Goal: Check status

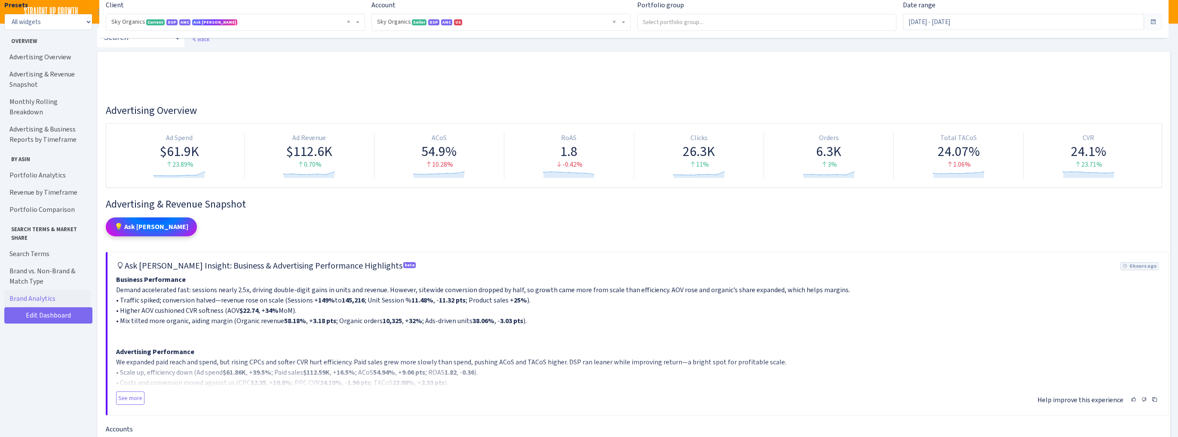
select select "[CREDIT_CARD_NUMBER]"
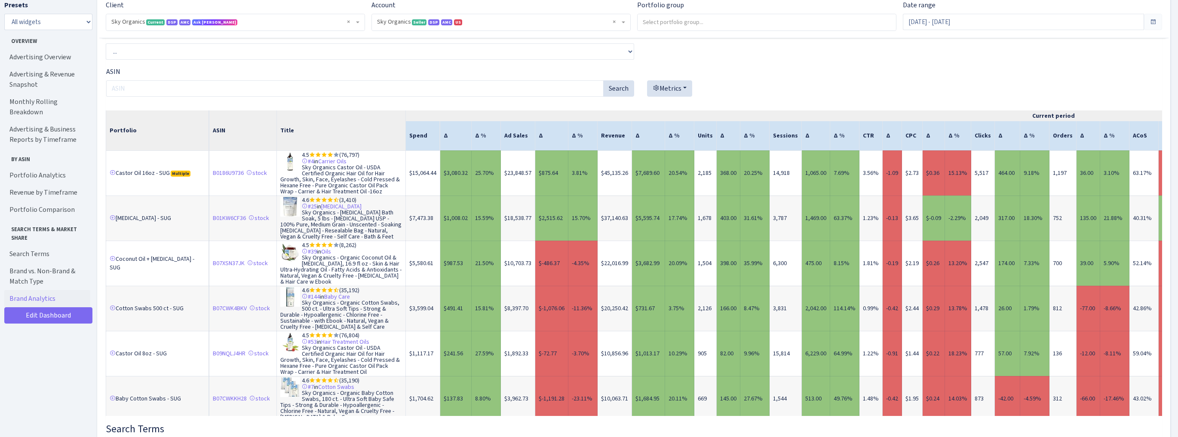
scroll to position [4265, 0]
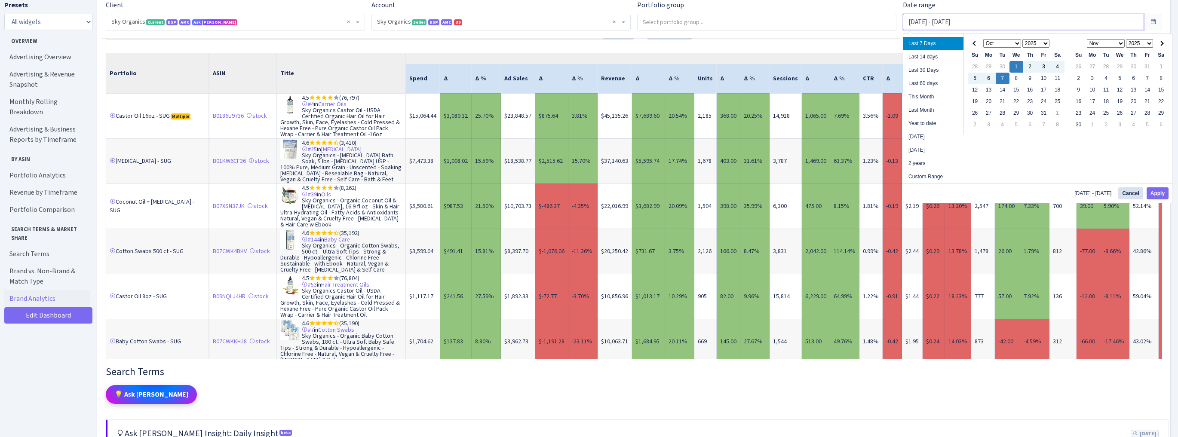
click at [970, 19] on input "Oct 1, 2025 - Oct 7, 2025" at bounding box center [1023, 22] width 241 height 16
click at [1156, 193] on button "Apply" at bounding box center [1158, 193] width 22 height 12
type input "Oct 1, 2025 - Oct 8, 2025"
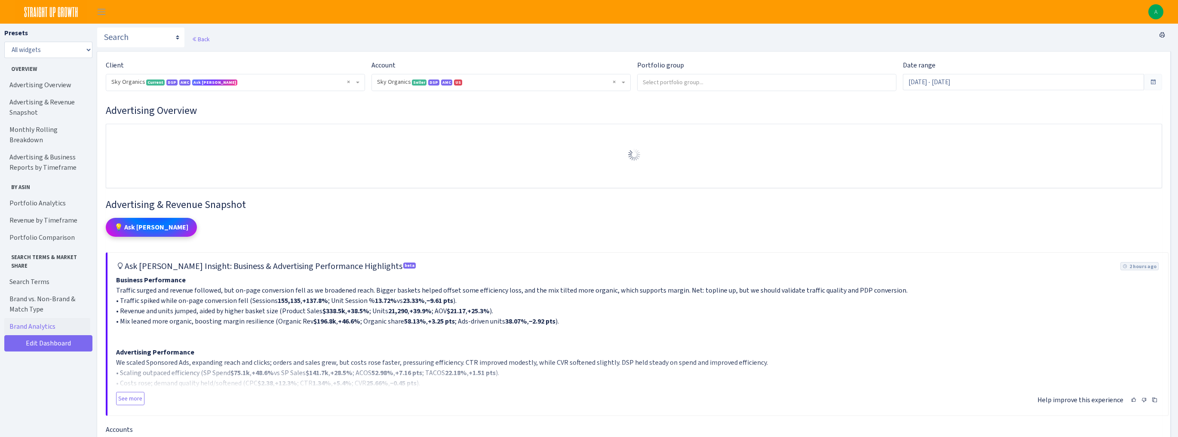
select select "[CREDIT_CARD_NUMBER]"
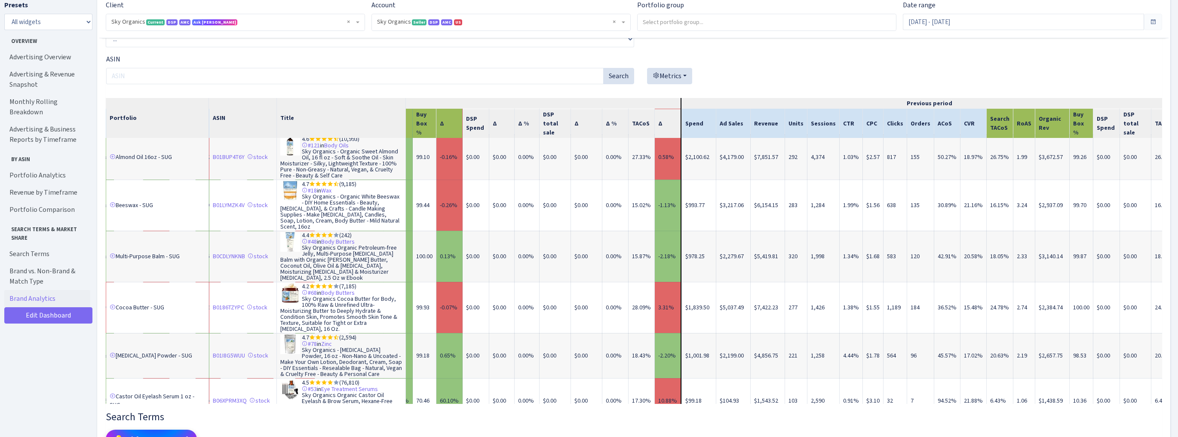
scroll to position [413, 1020]
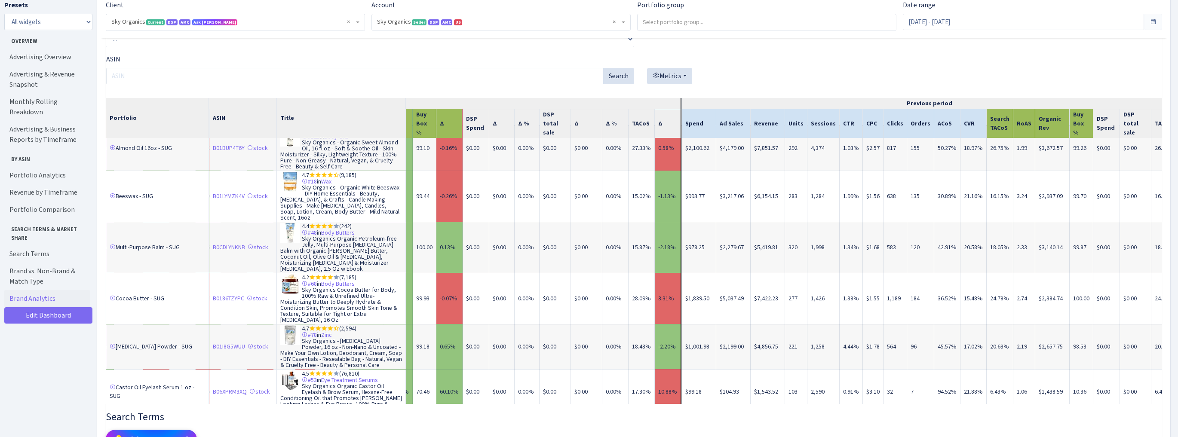
click at [631, 113] on th "TACoS" at bounding box center [642, 123] width 26 height 29
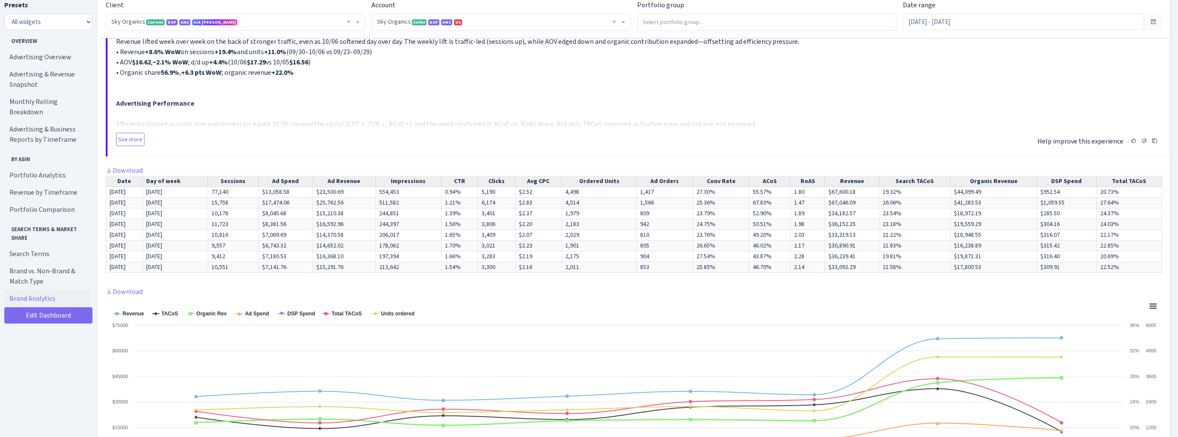
scroll to position [1183, 0]
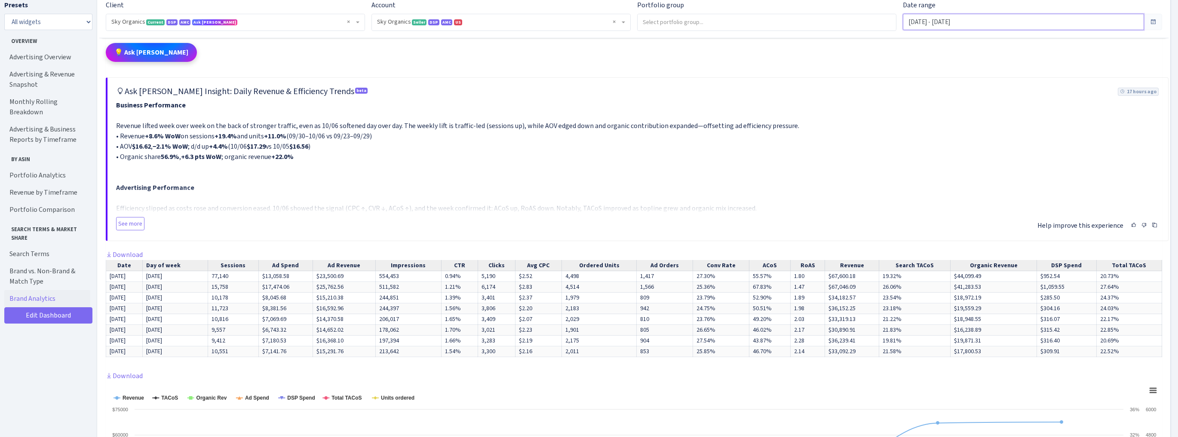
click at [942, 22] on input "Oct 1, 2025 - Oct 8, 2025" at bounding box center [1023, 22] width 241 height 16
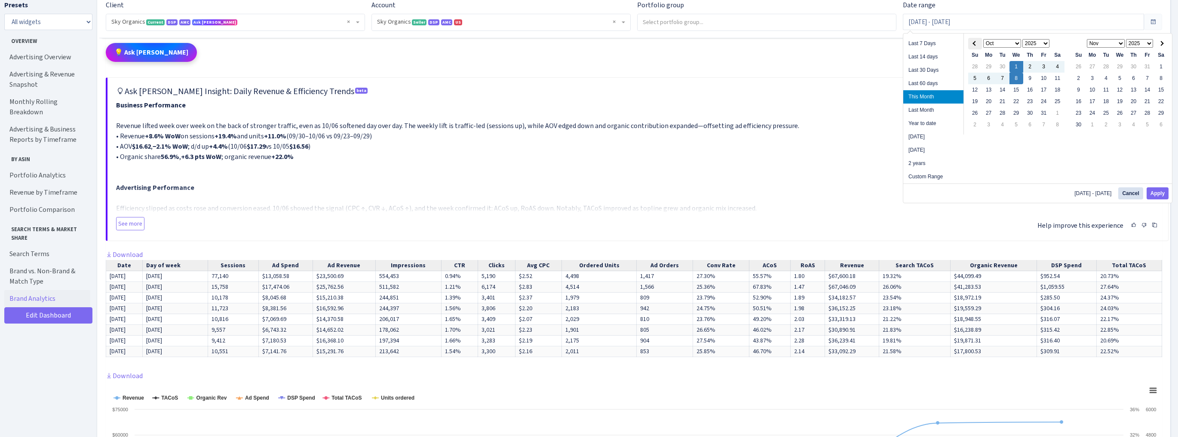
click at [971, 43] on th at bounding box center [975, 44] width 14 height 12
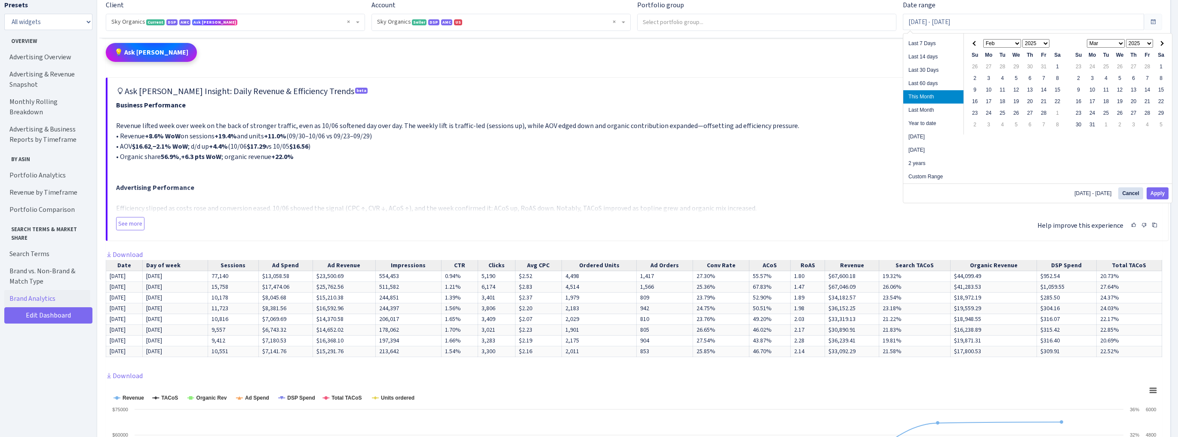
click at [971, 43] on th at bounding box center [975, 44] width 14 height 12
click at [1158, 192] on button "Apply" at bounding box center [1158, 193] width 22 height 12
type input "[DATE] - [DATE]"
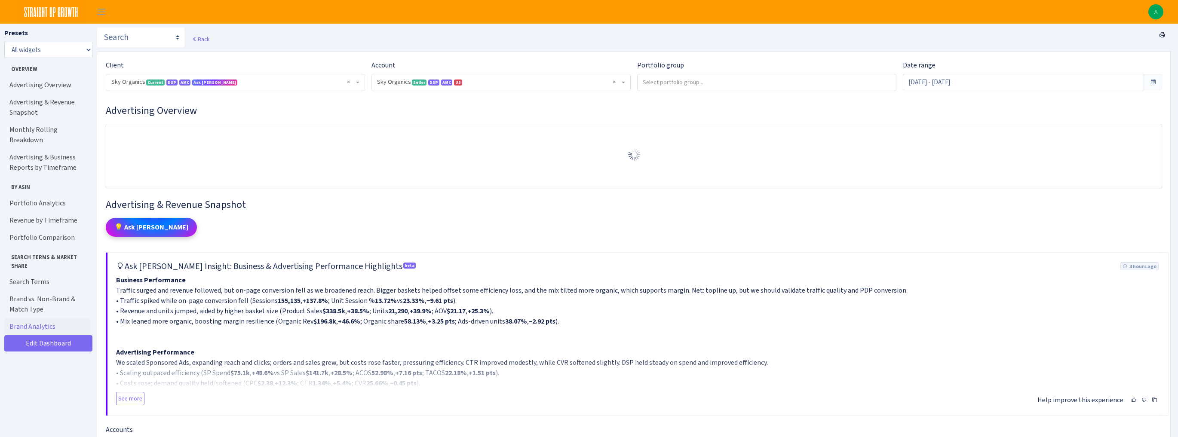
select select "[CREDIT_CARD_NUMBER]"
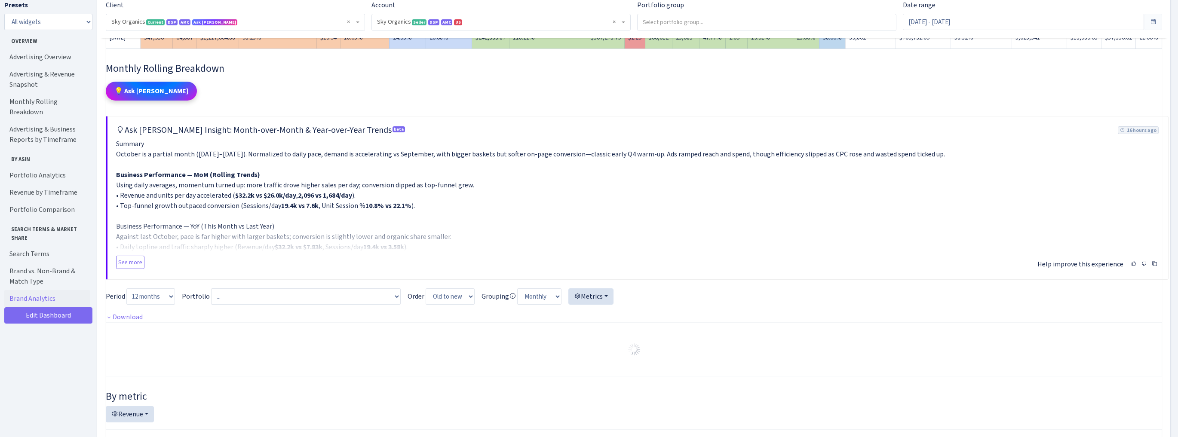
scroll to position [516, 0]
